Goal: Check status: Check status

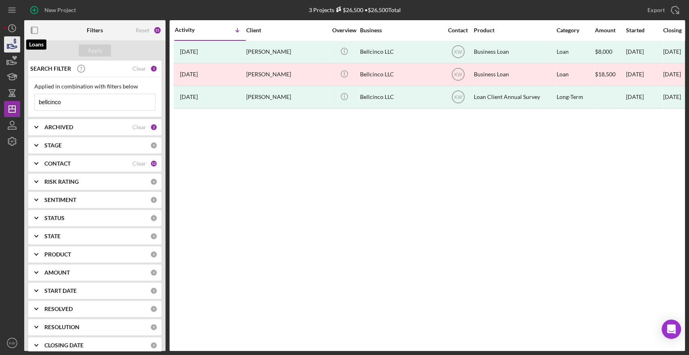
click at [10, 40] on icon "button" at bounding box center [12, 44] width 20 height 20
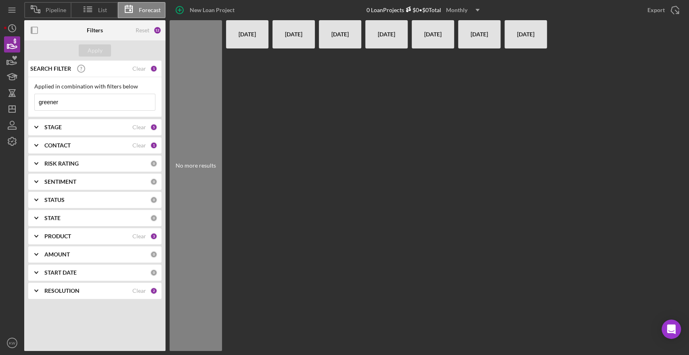
drag, startPoint x: 100, startPoint y: 100, endPoint x: 35, endPoint y: 107, distance: 65.7
click at [36, 107] on input "greener" at bounding box center [95, 102] width 120 height 16
click at [35, 107] on input "greener" at bounding box center [95, 102] width 120 height 16
click at [74, 97] on input "greener" at bounding box center [95, 102] width 120 height 16
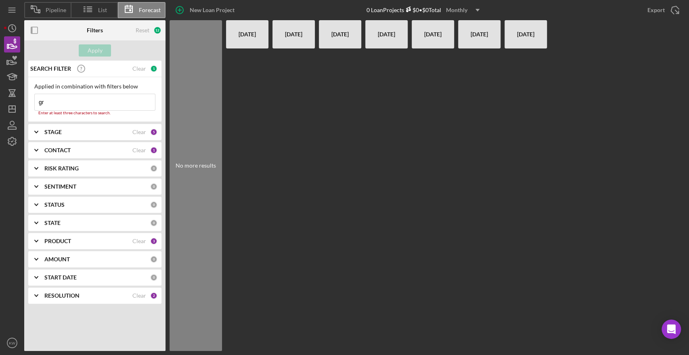
type input "g"
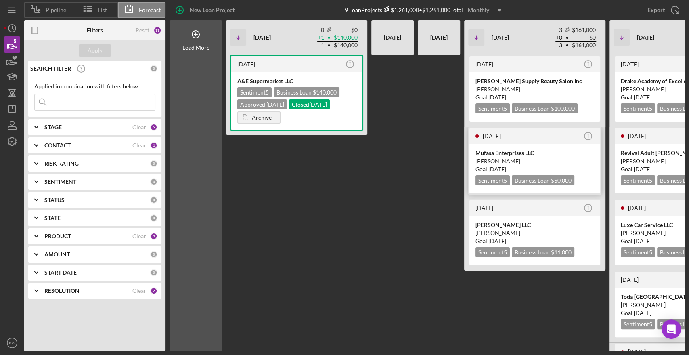
click at [485, 155] on div "Mufasa Enterprises LLC" at bounding box center [534, 153] width 119 height 8
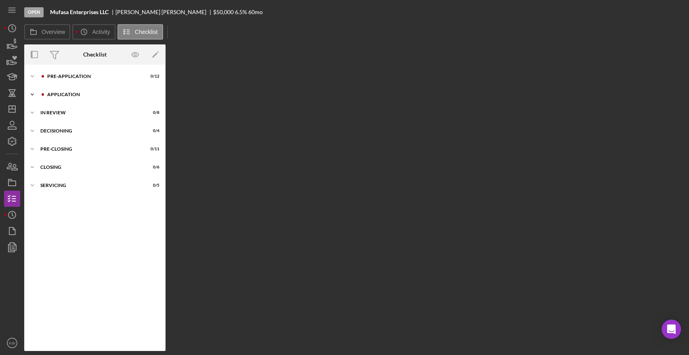
click at [57, 91] on div "Icon/Expander Application 0 / 19" at bounding box center [94, 94] width 141 height 16
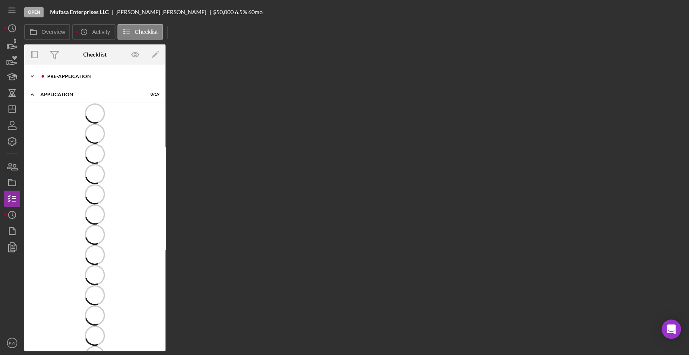
click at [68, 74] on div "Pre-Application" at bounding box center [101, 76] width 108 height 5
